Goal: Task Accomplishment & Management: Use online tool/utility

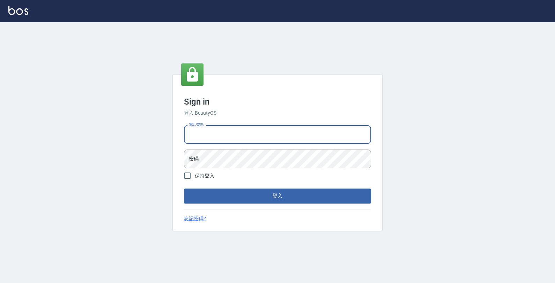
click at [284, 136] on input "電話號碼" at bounding box center [277, 134] width 187 height 19
click at [197, 134] on div "電話號碼 電話號碼" at bounding box center [277, 134] width 187 height 19
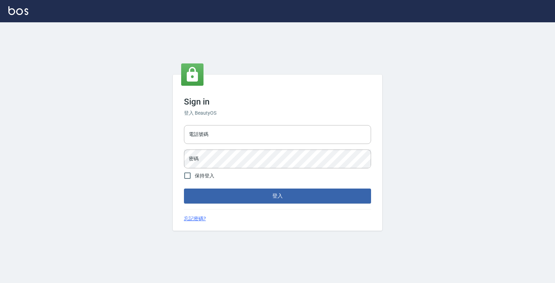
drag, startPoint x: 162, startPoint y: 255, endPoint x: 95, endPoint y: 278, distance: 71.6
click at [95, 278] on div "Sign in 登入 BeautyOS 電話號碼 電話號碼 密碼 密碼 保持登入 登入 忘記密碼?" at bounding box center [277, 152] width 555 height 261
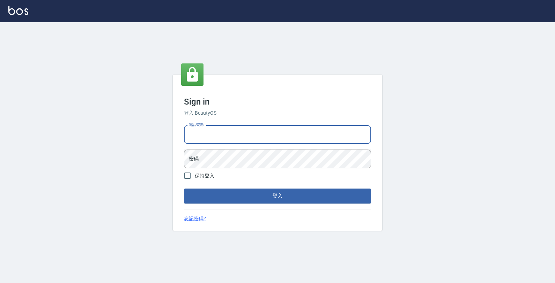
click at [269, 138] on input "電話號碼" at bounding box center [277, 134] width 187 height 19
type input "4265909"
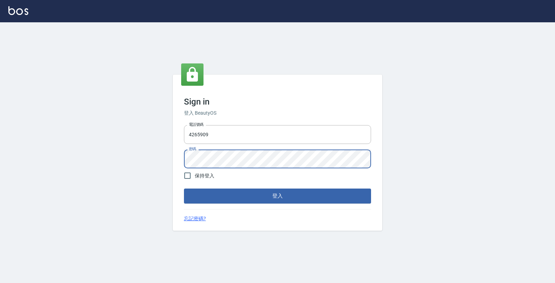
click at [226, 194] on button "登入" at bounding box center [277, 196] width 187 height 15
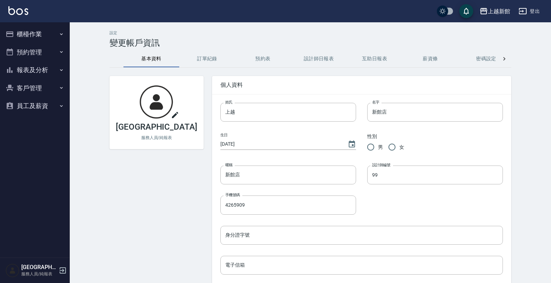
click at [44, 34] on button "櫃檯作業" at bounding box center [35, 34] width 64 height 18
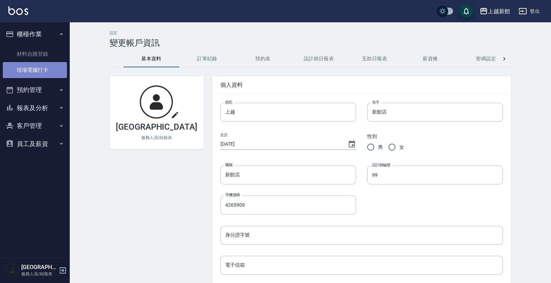
click at [25, 68] on link "現場電腦打卡" at bounding box center [35, 70] width 64 height 16
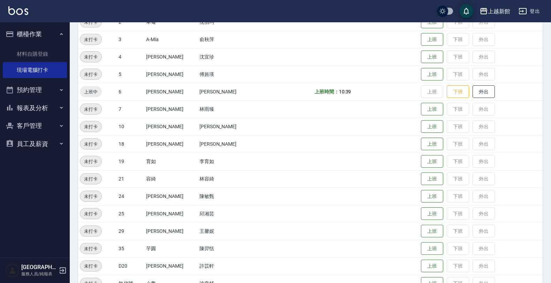
scroll to position [131, 0]
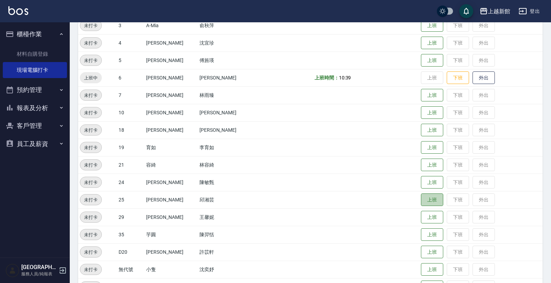
drag, startPoint x: 418, startPoint y: 199, endPoint x: 406, endPoint y: 215, distance: 20.1
click at [421, 200] on button "上班" at bounding box center [432, 200] width 22 height 13
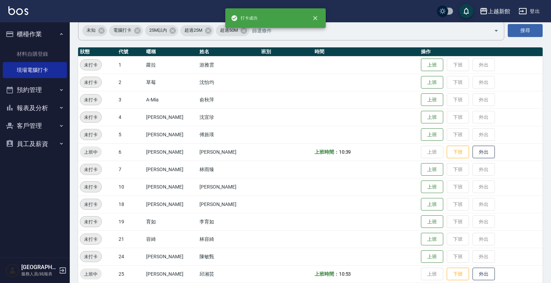
scroll to position [44, 0]
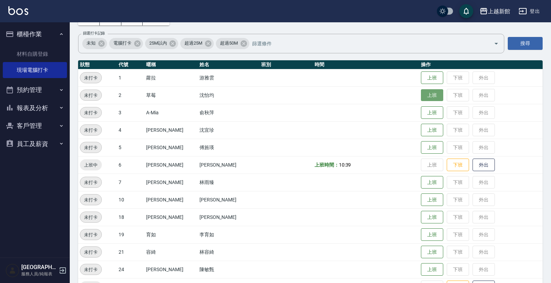
click at [421, 97] on button "上班" at bounding box center [432, 95] width 22 height 12
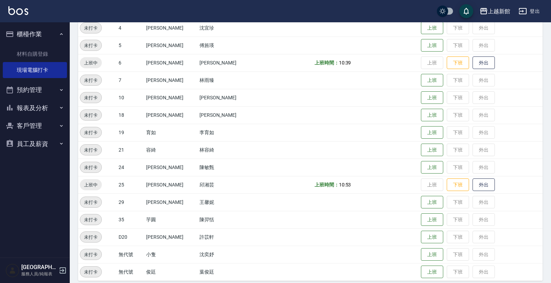
scroll to position [152, 0]
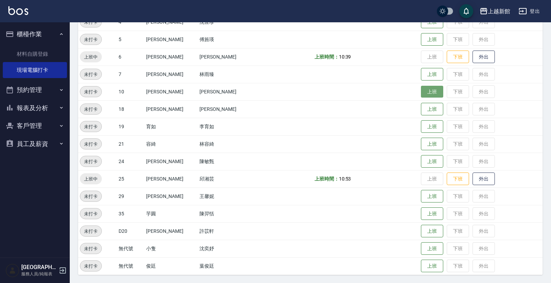
click at [426, 95] on button "上班" at bounding box center [432, 92] width 22 height 12
click at [421, 193] on button "上班" at bounding box center [432, 197] width 22 height 12
